Goal: Task Accomplishment & Management: Use online tool/utility

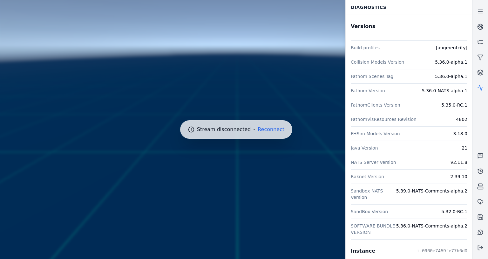
scroll to position [95, 0]
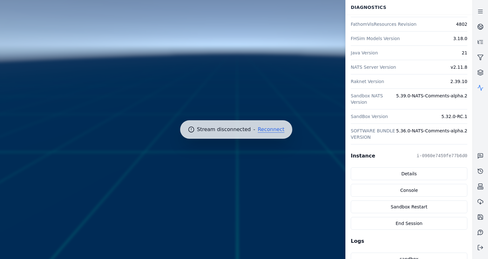
click at [270, 132] on button "Reconnect" at bounding box center [271, 129] width 27 height 5
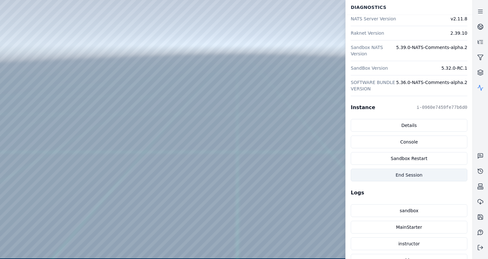
scroll to position [143, 0]
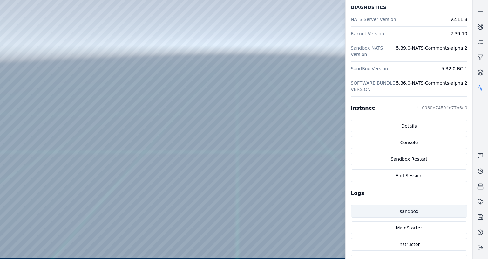
click at [415, 208] on link "sandbox" at bounding box center [409, 211] width 117 height 13
click at [482, 249] on icon at bounding box center [480, 247] width 6 height 6
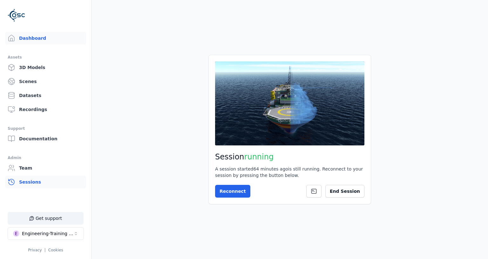
click at [32, 182] on link "Sessions" at bounding box center [45, 181] width 81 height 13
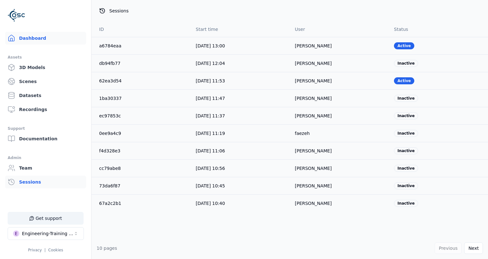
click at [45, 35] on link "Dashboard" at bounding box center [45, 38] width 81 height 13
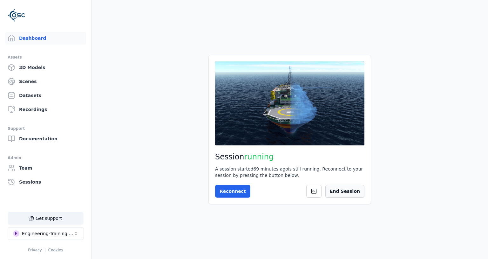
click at [342, 196] on button "End Session" at bounding box center [344, 191] width 39 height 13
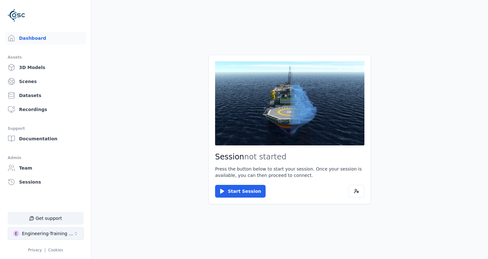
click at [29, 231] on div "Engineering-Training (SSO Staging)" at bounding box center [47, 233] width 51 height 6
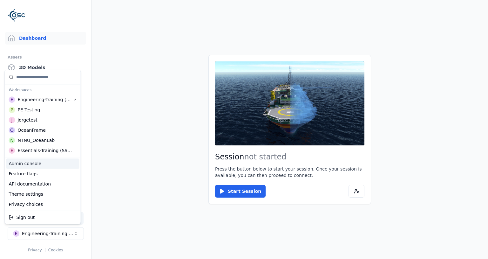
click at [94, 122] on html "Support Dashboard Assets 3D Models Scenes Datasets Recordings Support Documenta…" at bounding box center [244, 129] width 488 height 259
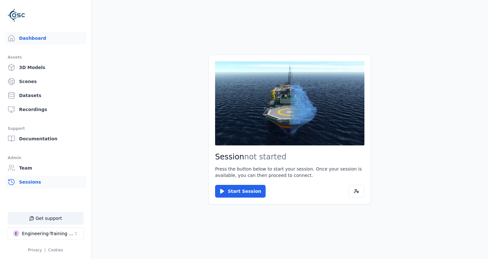
click at [44, 187] on link "Sessions" at bounding box center [45, 181] width 81 height 13
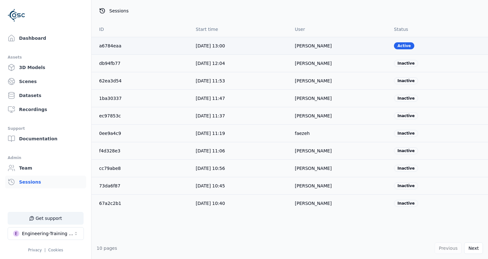
click at [300, 47] on td "[PERSON_NAME]" at bounding box center [339, 45] width 99 height 17
click at [112, 44] on link "a6784eaa" at bounding box center [110, 45] width 22 height 5
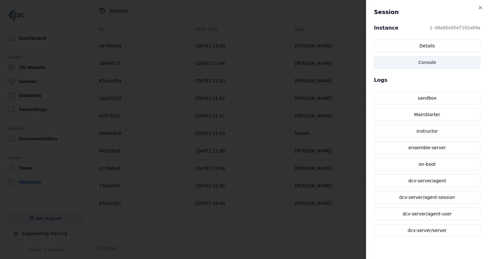
click at [417, 67] on link "Console" at bounding box center [427, 62] width 106 height 13
click at [171, 114] on body "Support Dashboard Assets 3D Models Scenes Datasets Recordings Support Documenta…" at bounding box center [244, 129] width 488 height 259
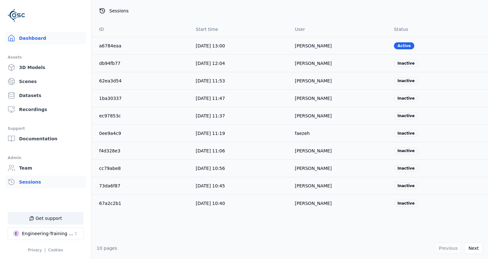
click at [60, 35] on link "Dashboard" at bounding box center [45, 38] width 81 height 13
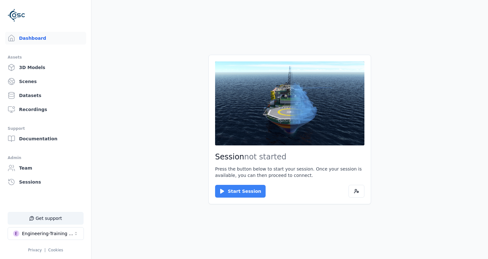
click at [226, 195] on button "Start Session" at bounding box center [240, 191] width 51 height 13
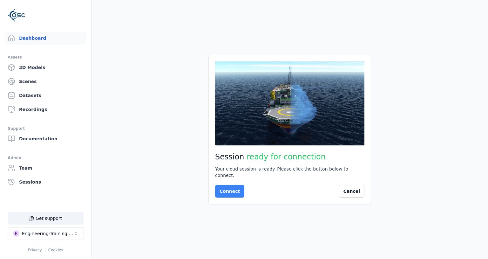
click at [228, 188] on button "Connect" at bounding box center [229, 191] width 29 height 13
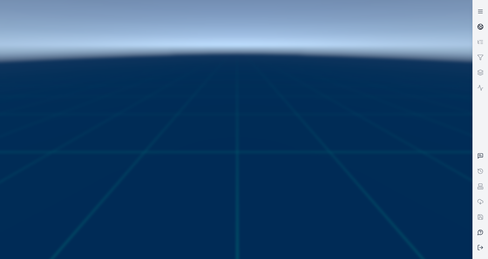
click at [482, 29] on circle at bounding box center [480, 26] width 5 height 5
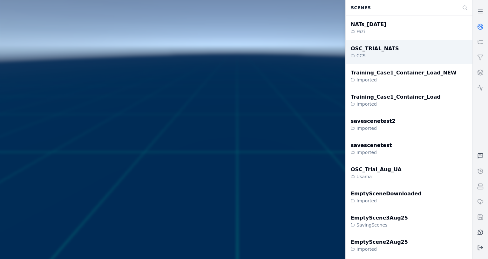
click at [387, 55] on div "CCS" at bounding box center [375, 55] width 48 height 6
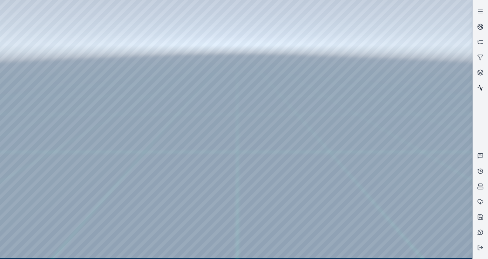
click at [482, 88] on icon at bounding box center [480, 87] width 5 height 5
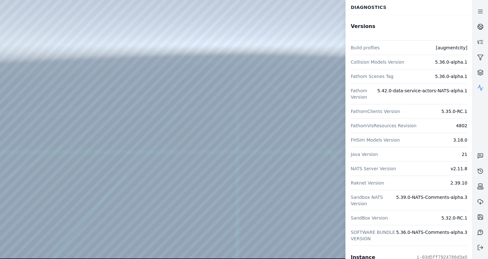
scroll to position [46, 0]
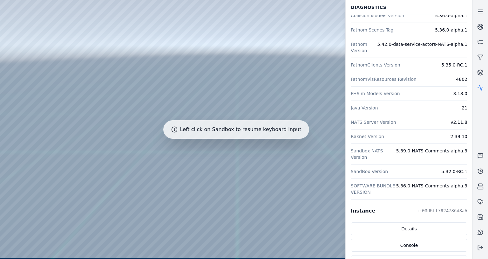
click at [109, 53] on div at bounding box center [236, 129] width 472 height 258
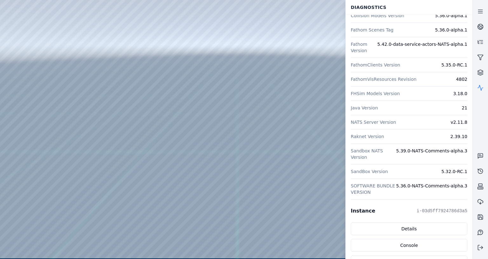
click at [2, 19] on div at bounding box center [236, 129] width 472 height 258
click at [108, 2] on div at bounding box center [236, 129] width 472 height 258
click at [2, 78] on div at bounding box center [236, 129] width 472 height 258
click at [483, 154] on link at bounding box center [480, 155] width 15 height 15
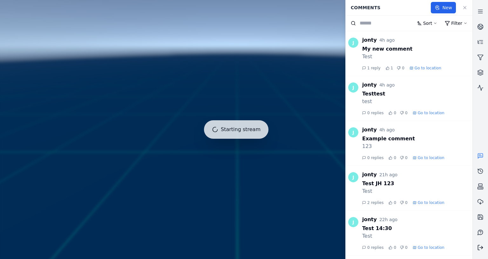
click at [487, 245] on button at bounding box center [480, 246] width 15 height 15
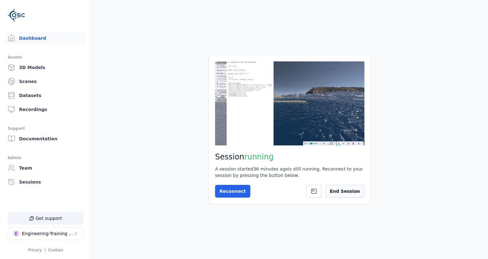
click at [351, 187] on button "End Session" at bounding box center [344, 191] width 39 height 13
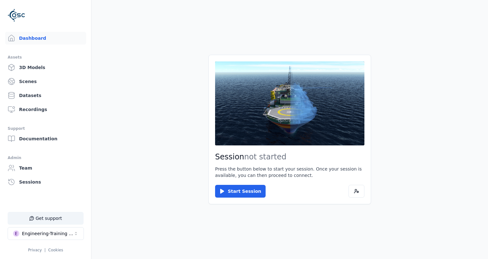
click at [143, 115] on main "Session not started Press the button below to start your session. Once your ses…" at bounding box center [289, 129] width 396 height 259
